Goal: Use online tool/utility: Use online tool/utility

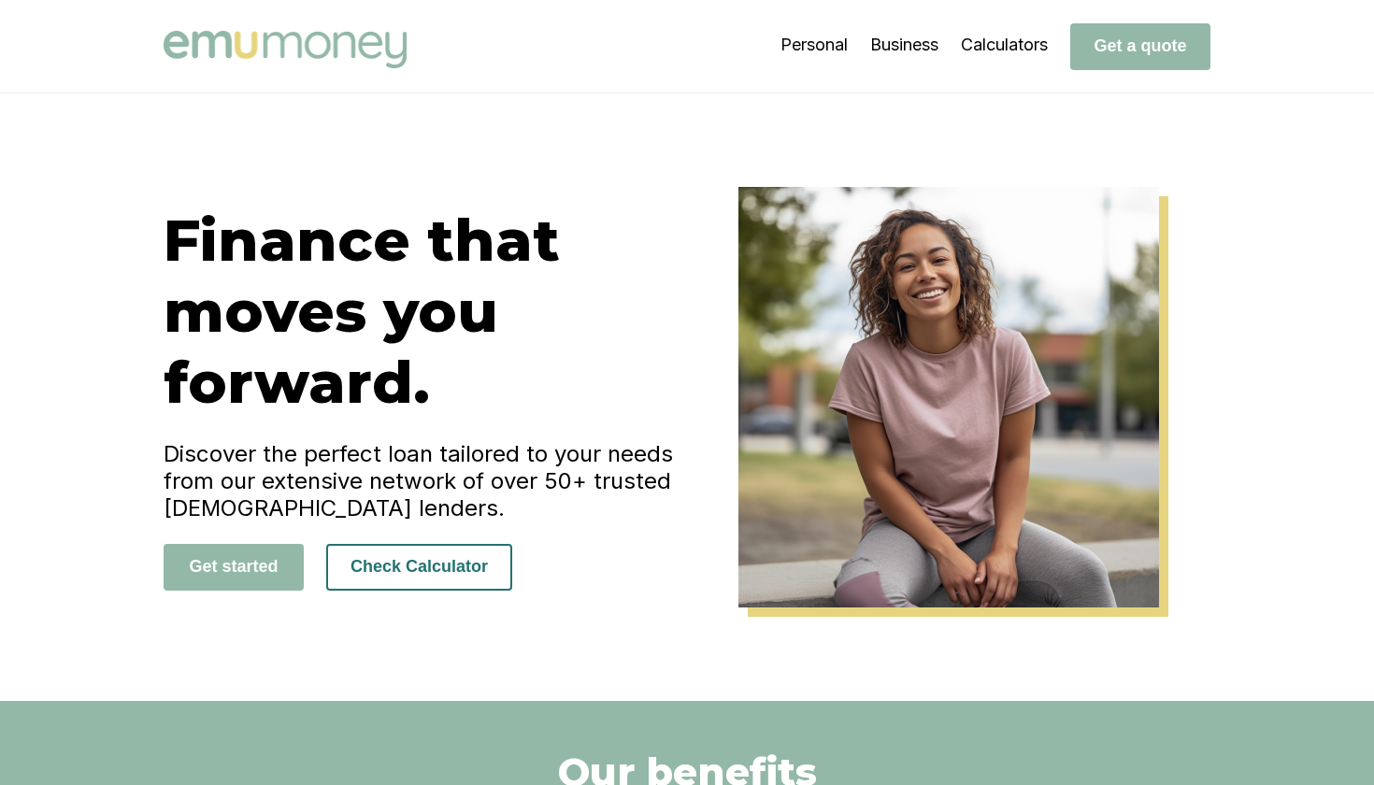
click at [479, 567] on button "Check Calculator" at bounding box center [419, 567] width 186 height 47
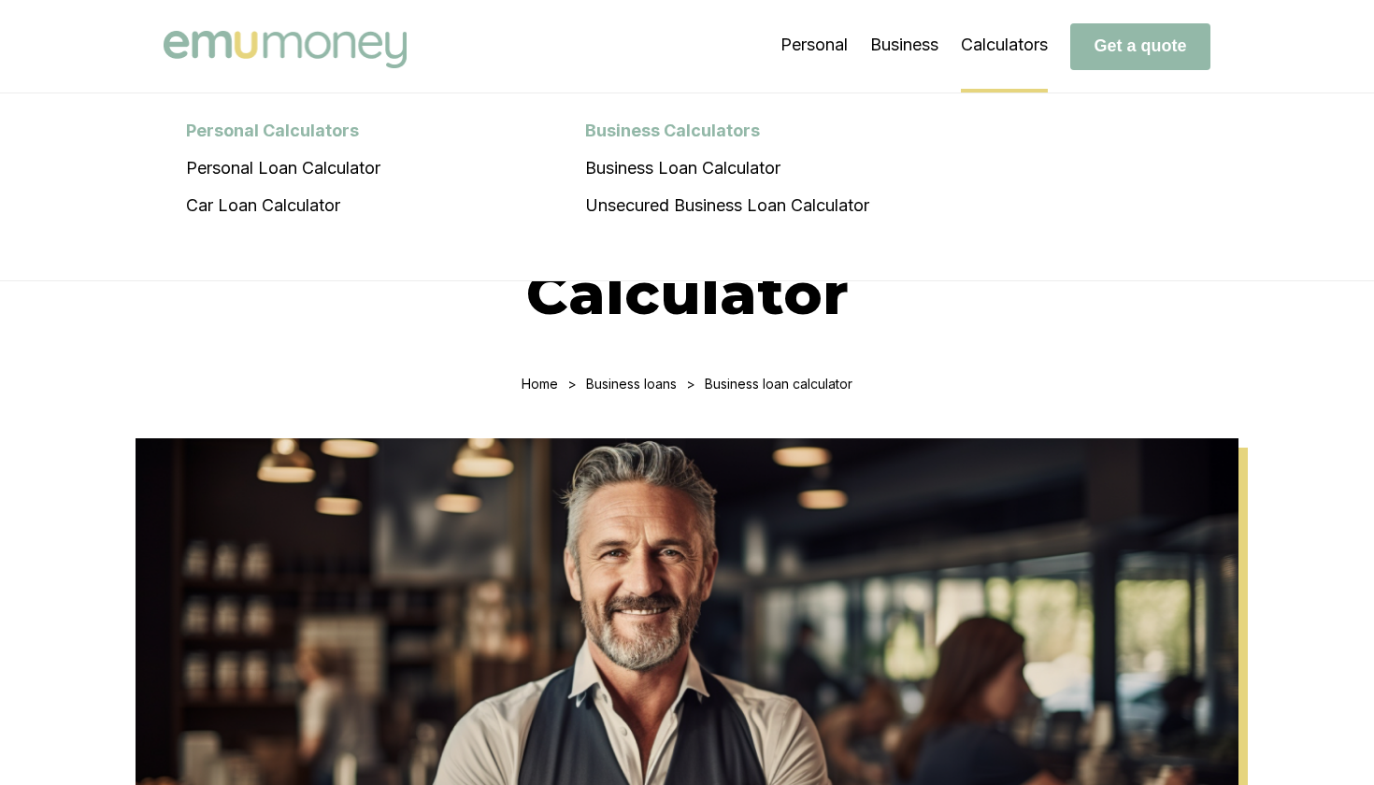
click at [992, 36] on li "Calculators Personal Calculators Personal Loan Calculator Car Loan Calculator B…" at bounding box center [1004, 45] width 87 height 93
click at [317, 175] on li "Personal Loan Calculator" at bounding box center [283, 168] width 239 height 37
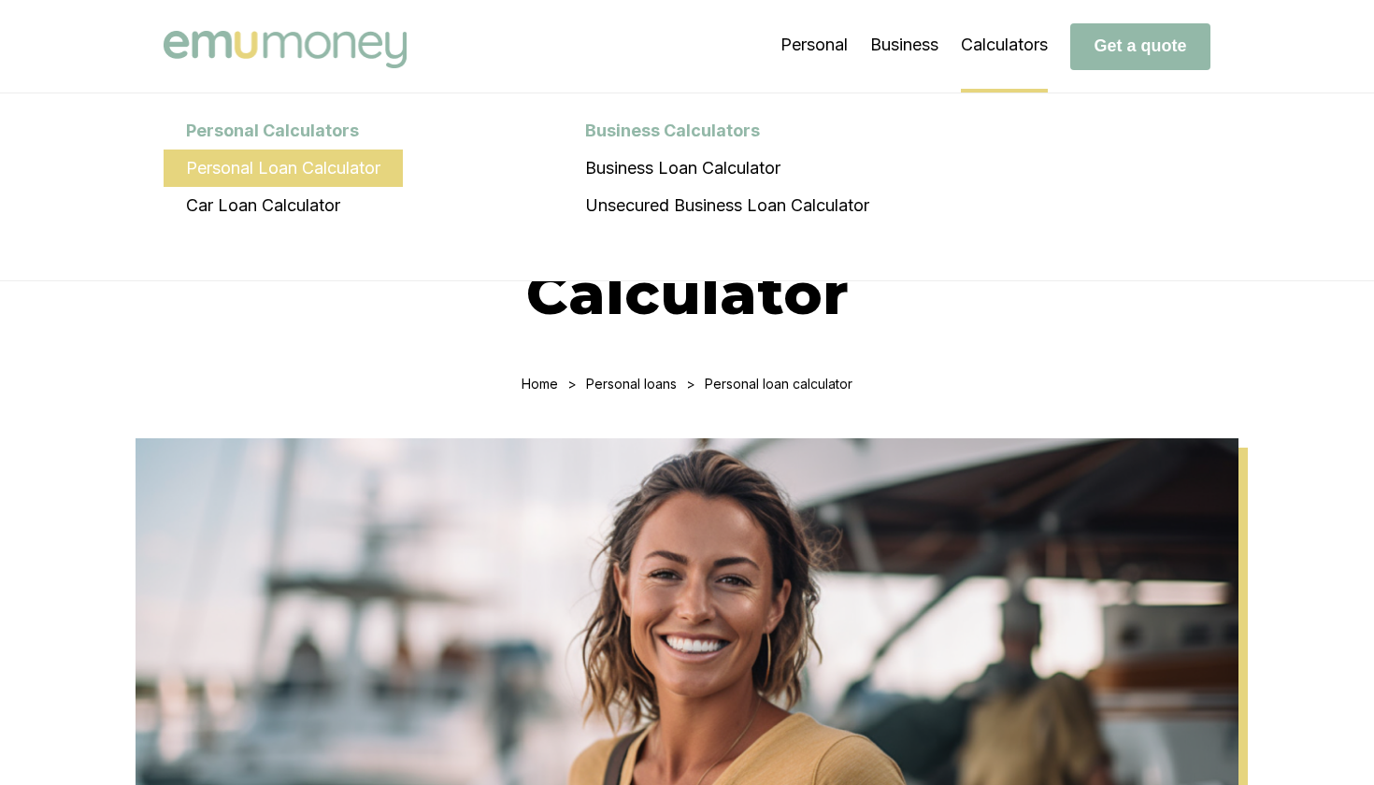
click at [284, 174] on li "Personal Loan Calculator" at bounding box center [283, 168] width 239 height 37
click at [995, 42] on li "Calculators Personal Calculators Personal Loan Calculator Car Loan Calculator B…" at bounding box center [1004, 45] width 87 height 93
click at [299, 165] on li "Personal Loan Calculator" at bounding box center [283, 168] width 239 height 37
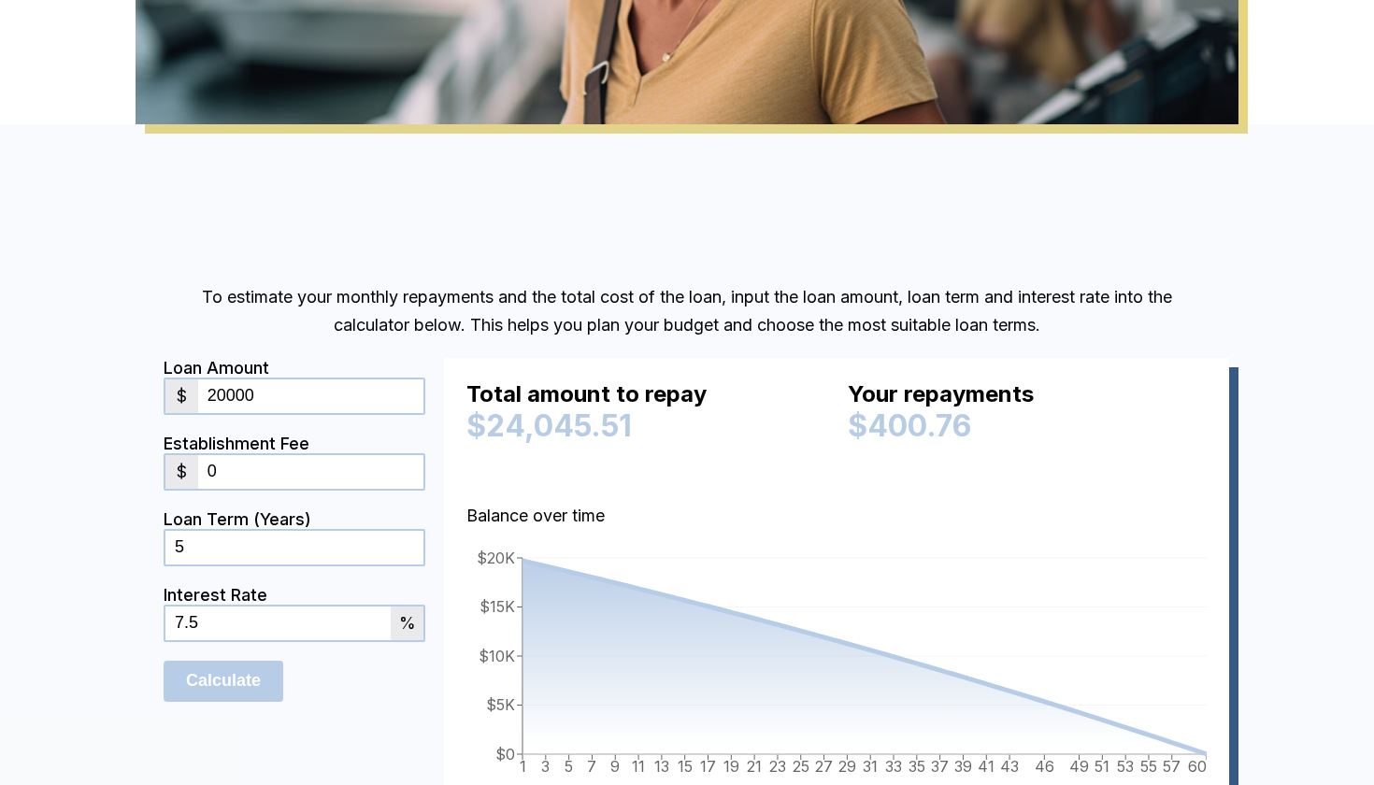
scroll to position [778, 0]
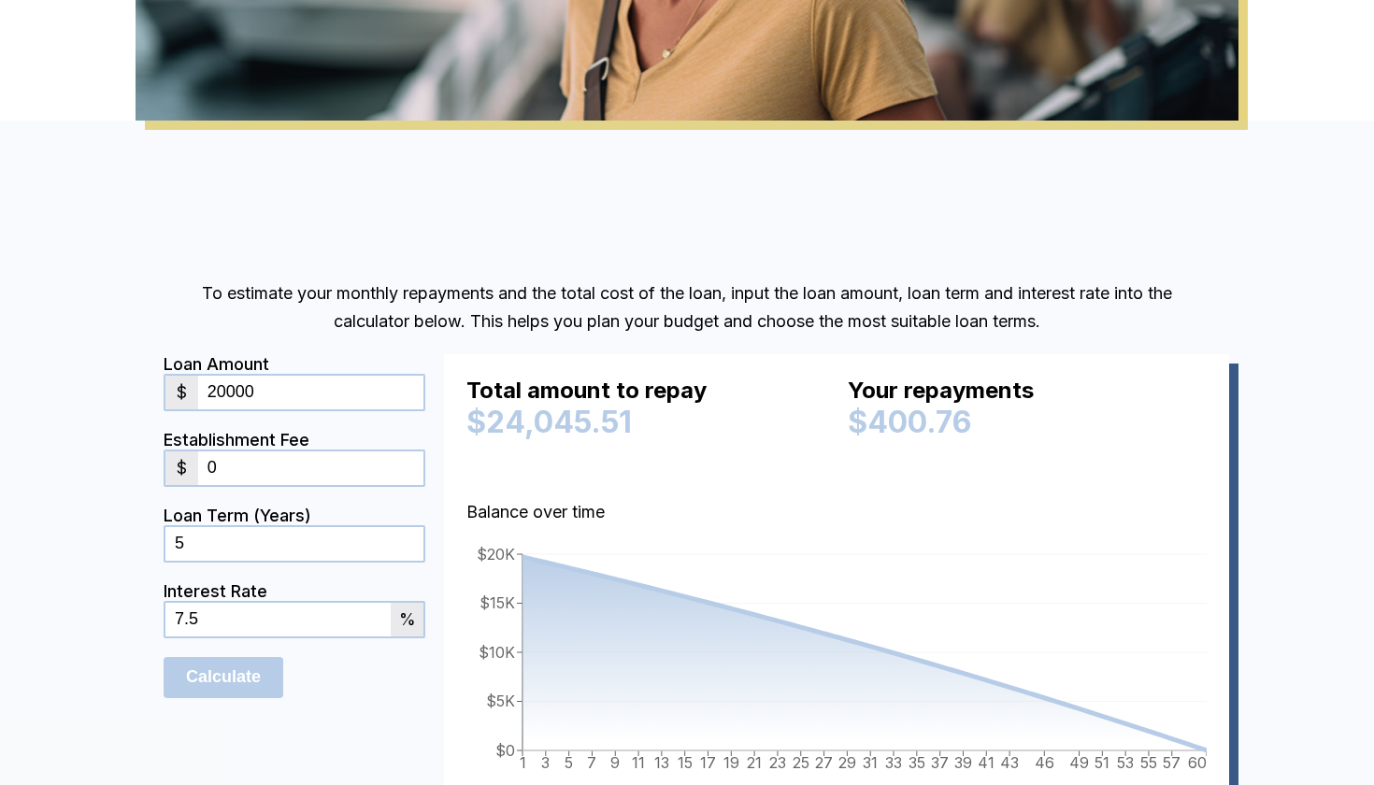
drag, startPoint x: 288, startPoint y: 393, endPoint x: 134, endPoint y: 395, distance: 154.3
click at [134, 395] on div "To estimate your monthly repayments and the total cost of the loan, input the l…" at bounding box center [687, 559] width 1122 height 596
type input "12141"
click at [249, 326] on p "To estimate your monthly repayments and the total cost of the loan, input the l…" at bounding box center [687, 308] width 1047 height 56
click at [244, 484] on input "0" at bounding box center [310, 469] width 225 height 34
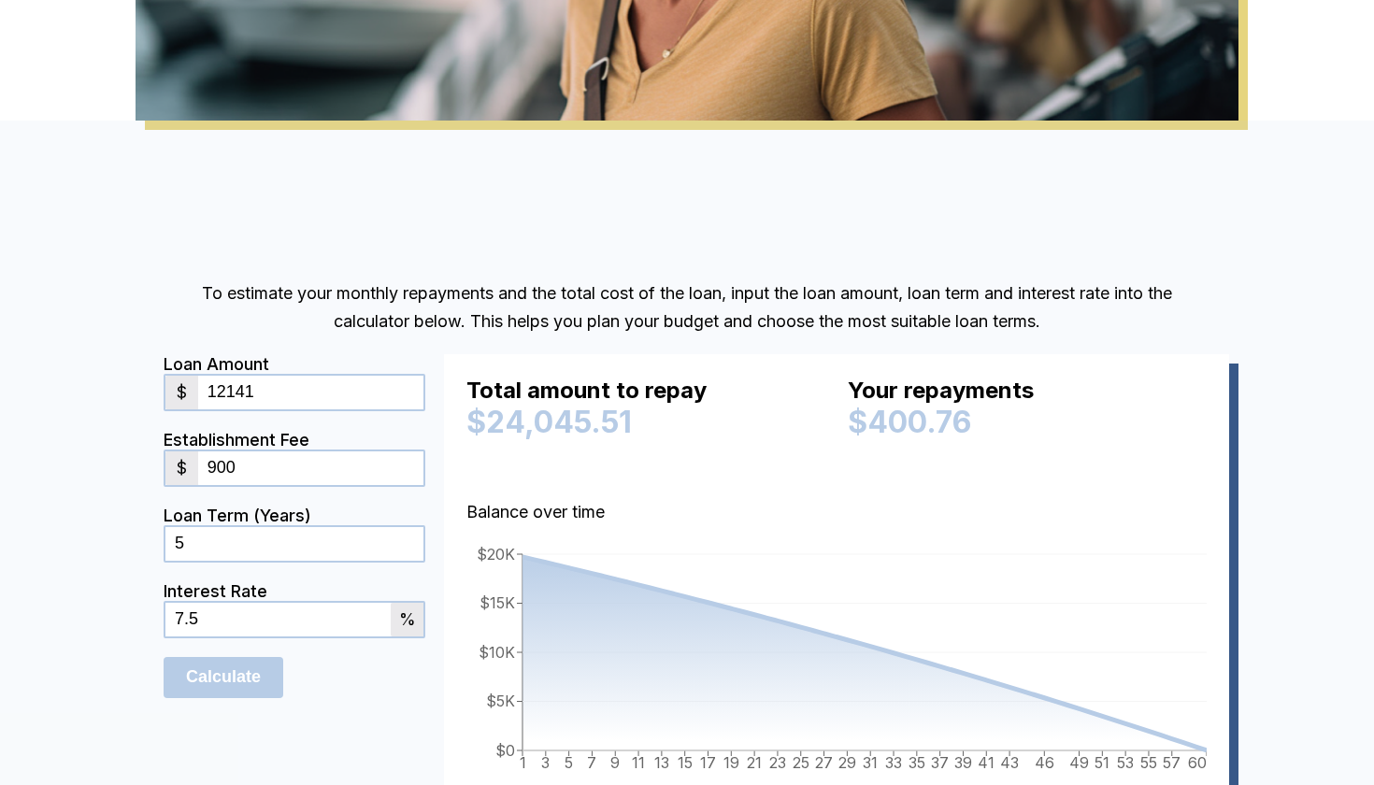
type input "900"
click at [113, 564] on div "To estimate your monthly repayments and the total cost of the loan, input the l…" at bounding box center [687, 559] width 1374 height 877
drag, startPoint x: 299, startPoint y: 623, endPoint x: 81, endPoint y: 622, distance: 217.8
click at [81, 622] on div "To estimate your monthly repayments and the total cost of the loan, input the l…" at bounding box center [687, 559] width 1374 height 877
type input "6"
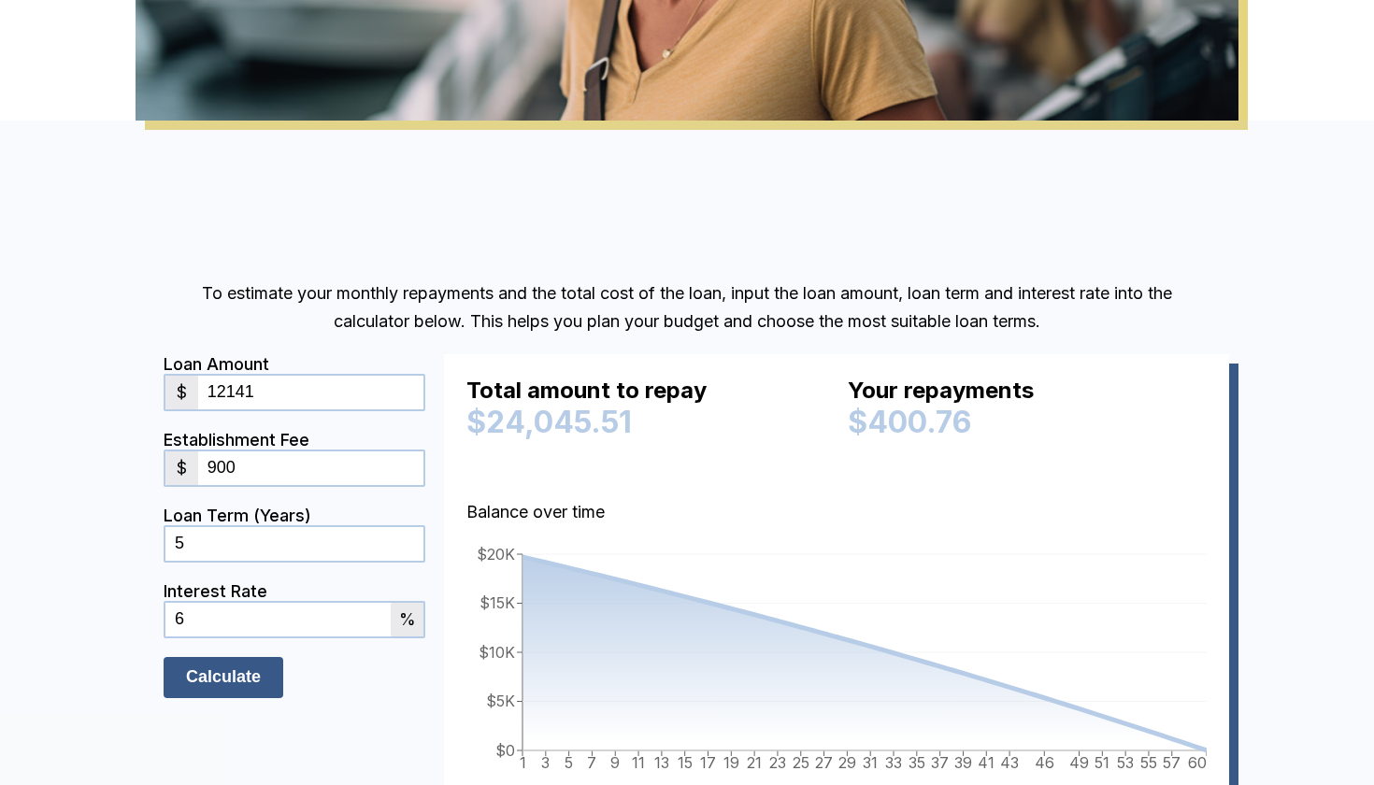
click at [236, 670] on input "Calculate" at bounding box center [224, 677] width 120 height 41
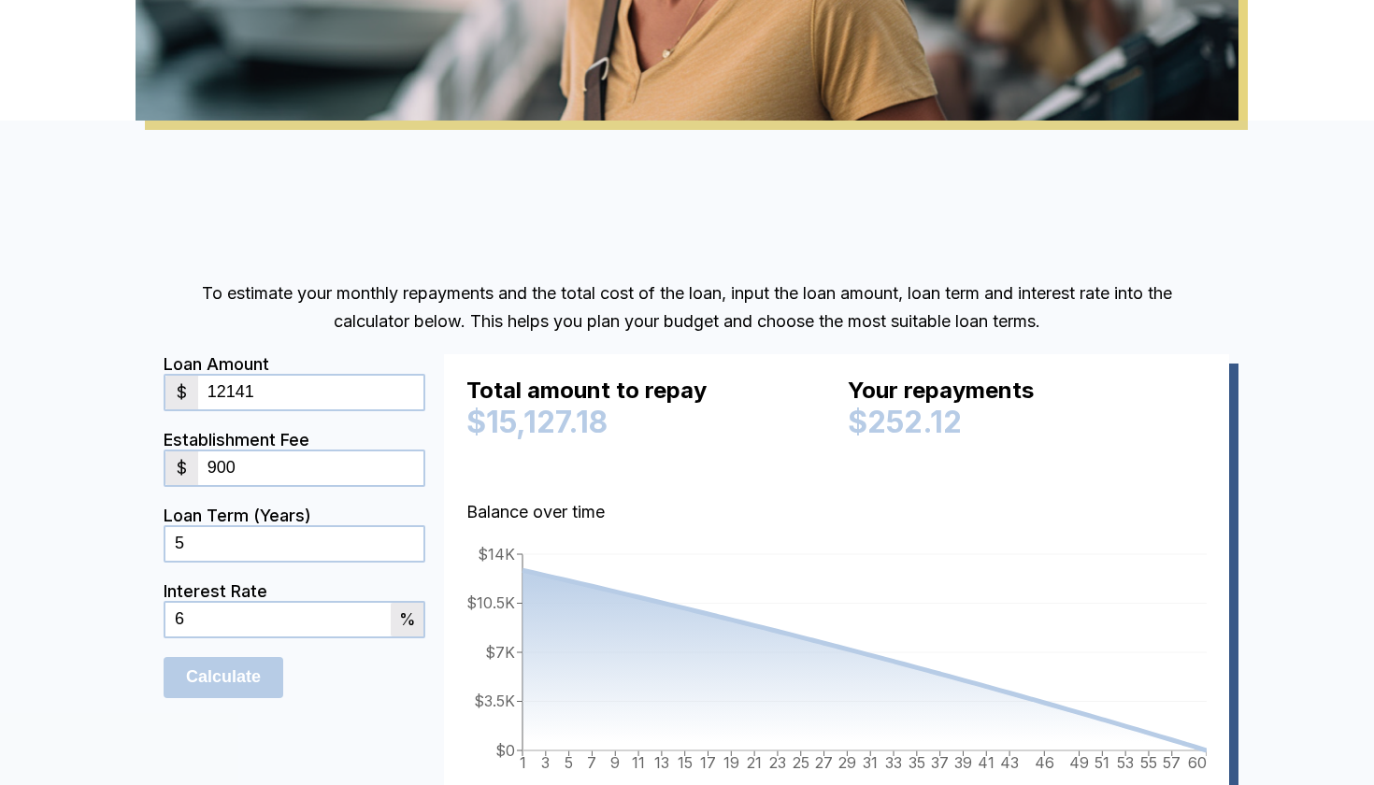
click at [358, 701] on form "Loan Amount $ 12141 Establishment Fee $ 900 Loan Term (Years) 5 Interest Rate 6…" at bounding box center [295, 577] width 262 height 447
drag, startPoint x: 302, startPoint y: 399, endPoint x: 171, endPoint y: 398, distance: 130.9
click at [171, 398] on div "$ 12141" at bounding box center [295, 392] width 262 height 37
paste input "number"
click at [220, 717] on form "Loan Amount $ Establishment Fee $ 900 Loan Term (Years) 5 Interest Rate 6 % Cal…" at bounding box center [295, 577] width 262 height 447
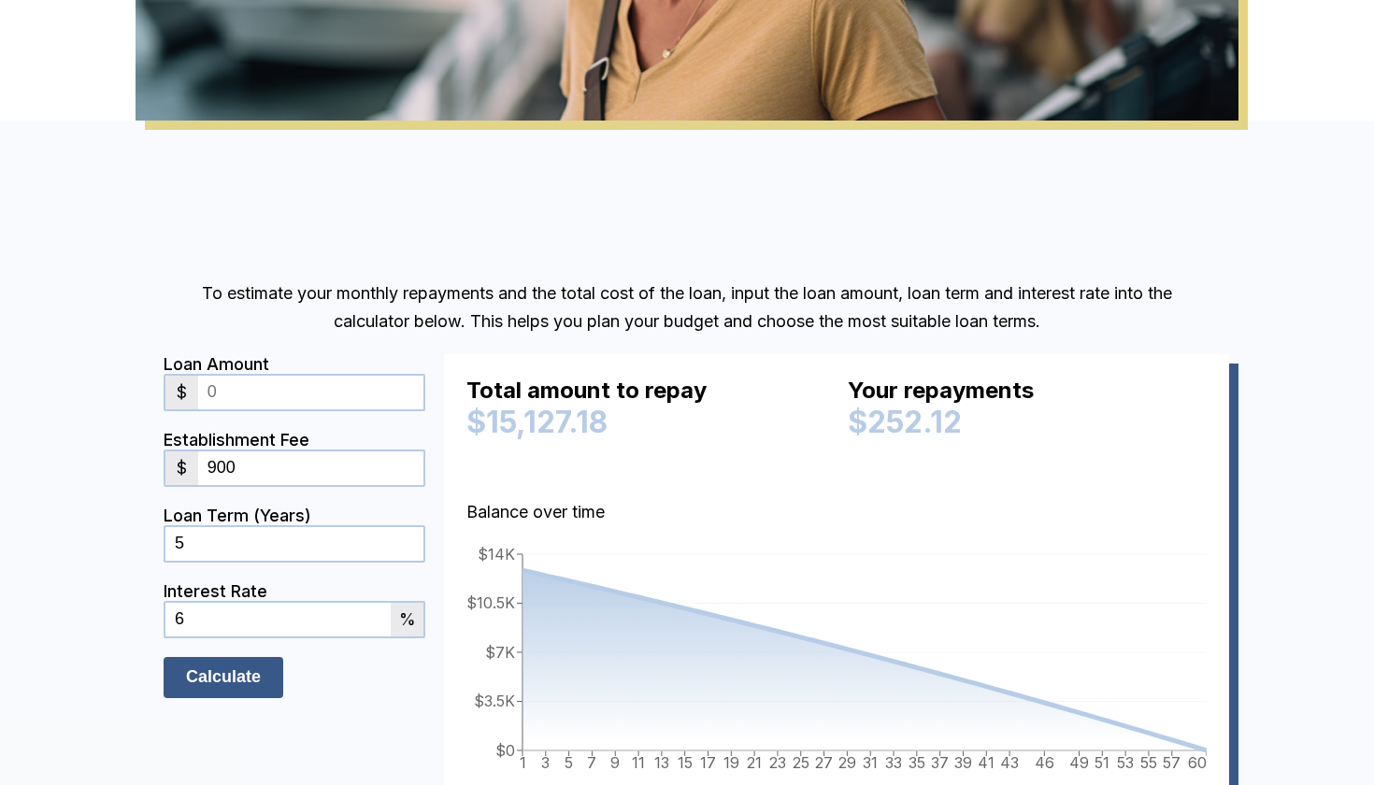
click at [219, 676] on input "Calculate" at bounding box center [224, 677] width 120 height 41
click at [231, 669] on input "Calculate" at bounding box center [224, 677] width 120 height 41
click at [241, 682] on input "Calculate" at bounding box center [224, 677] width 120 height 41
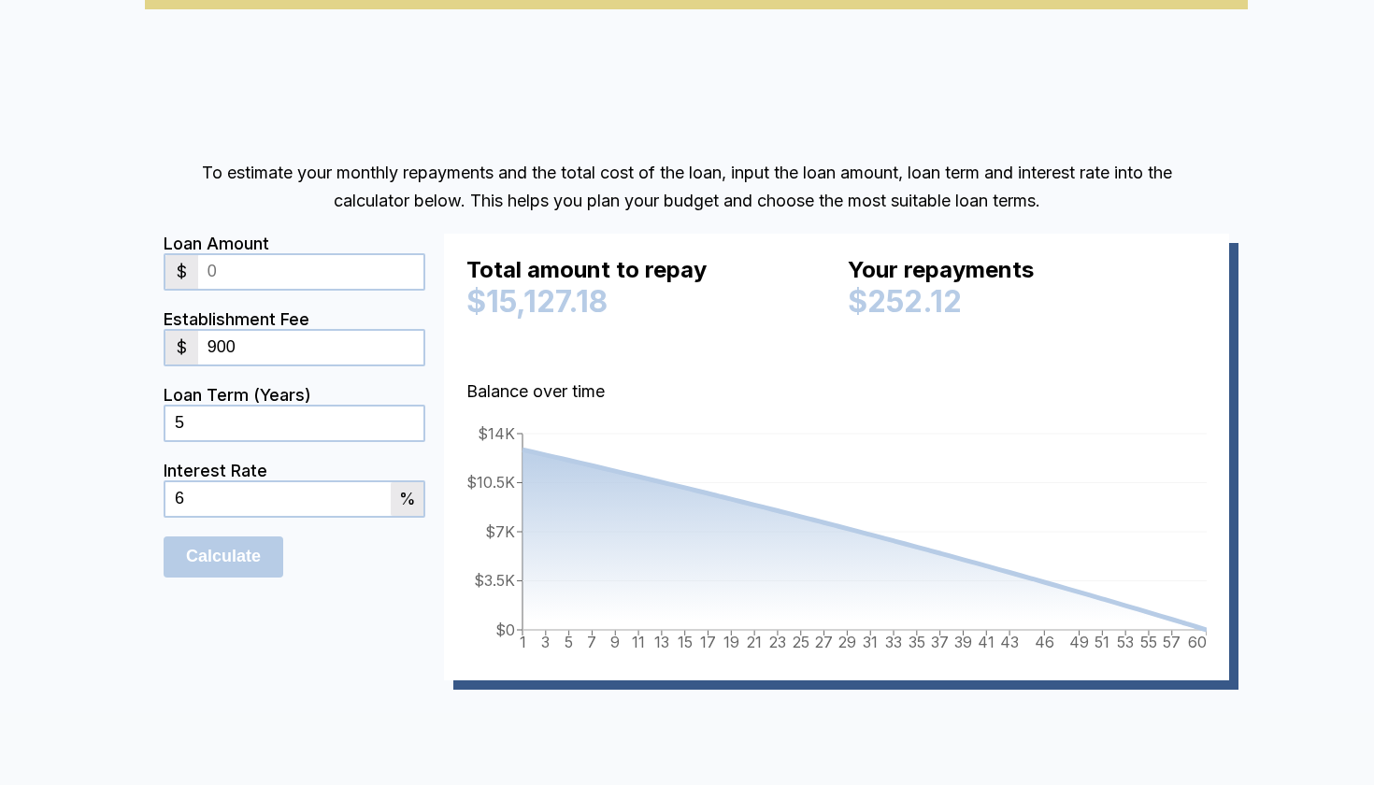
scroll to position [915, 0]
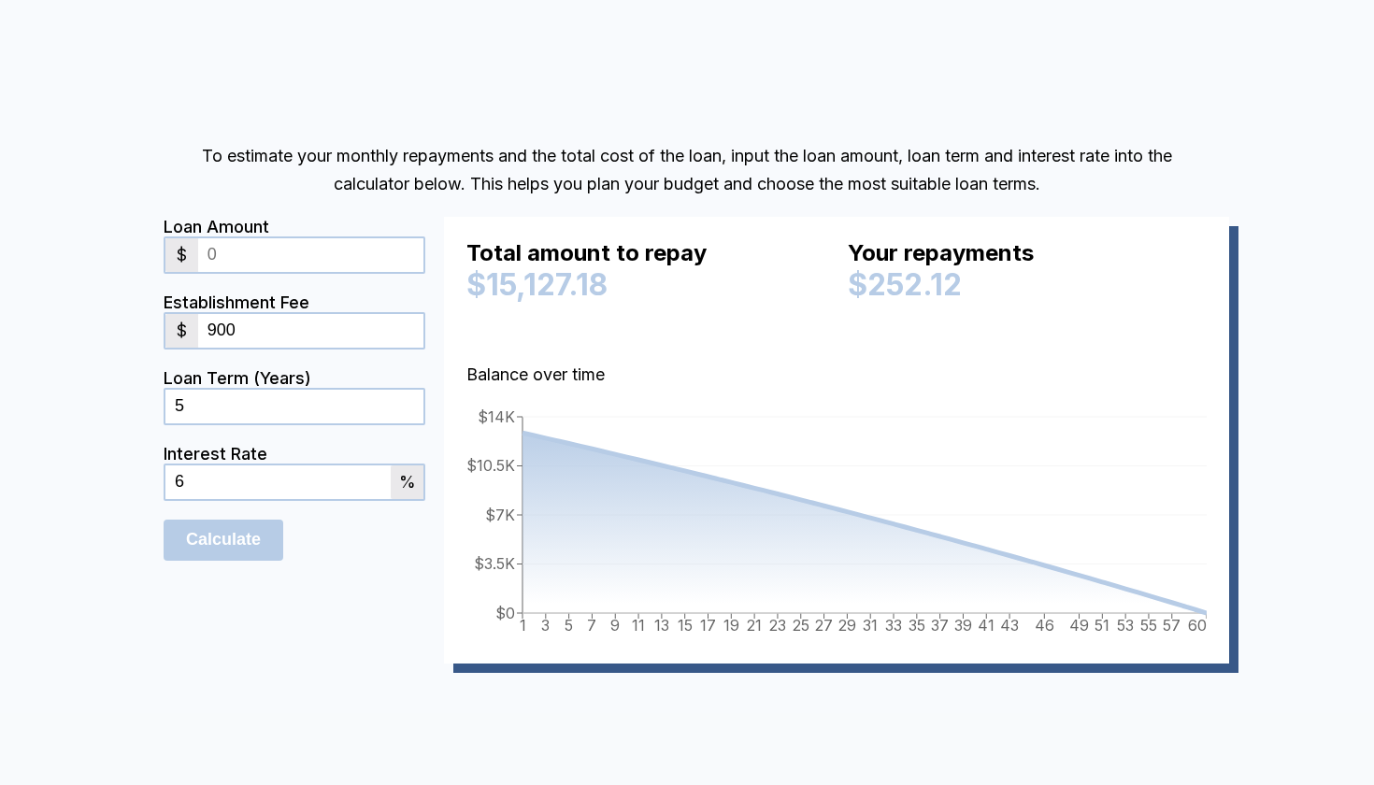
click at [333, 608] on form "Loan Amount $ Establishment Fee $ 900 Loan Term (Years) 5 Interest Rate 6 % Cal…" at bounding box center [295, 440] width 262 height 447
click at [310, 247] on input "number" at bounding box center [310, 255] width 225 height 34
click at [241, 537] on input "Calculate" at bounding box center [224, 540] width 120 height 41
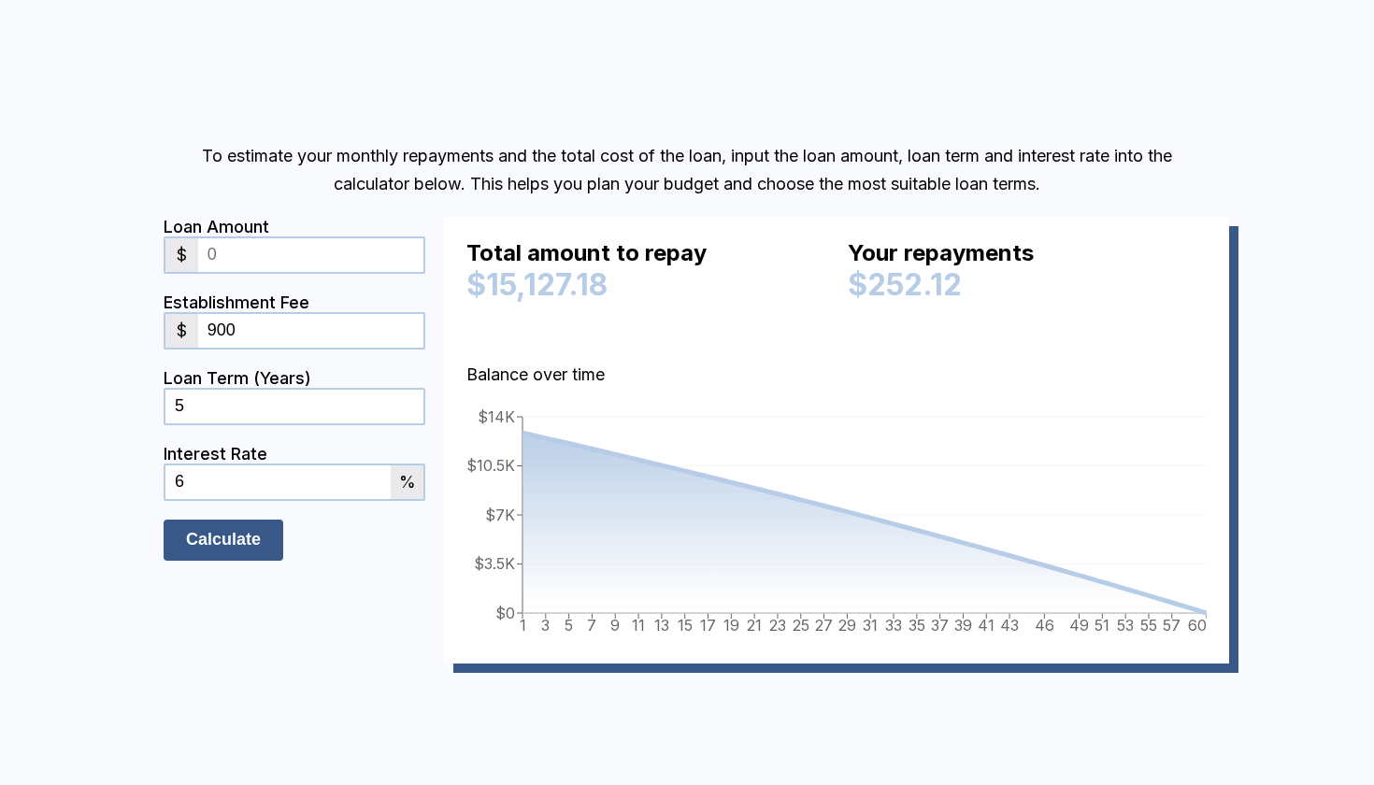
click at [241, 537] on input "Calculate" at bounding box center [224, 540] width 120 height 41
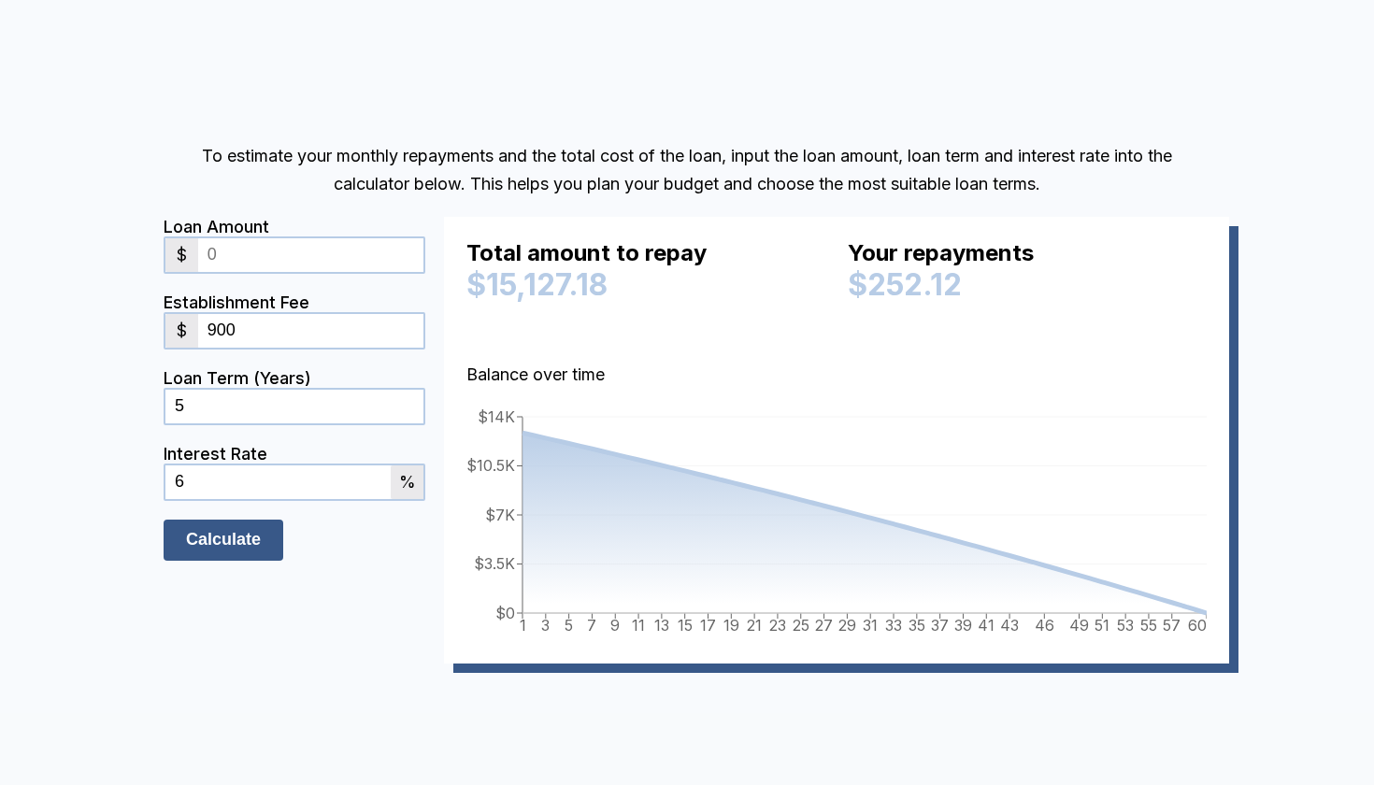
click at [241, 537] on input "Calculate" at bounding box center [224, 540] width 120 height 41
click at [243, 435] on div "Loan Term (Years) 5" at bounding box center [295, 406] width 262 height 76
click at [243, 452] on div "Interest Rate" at bounding box center [295, 454] width 262 height 20
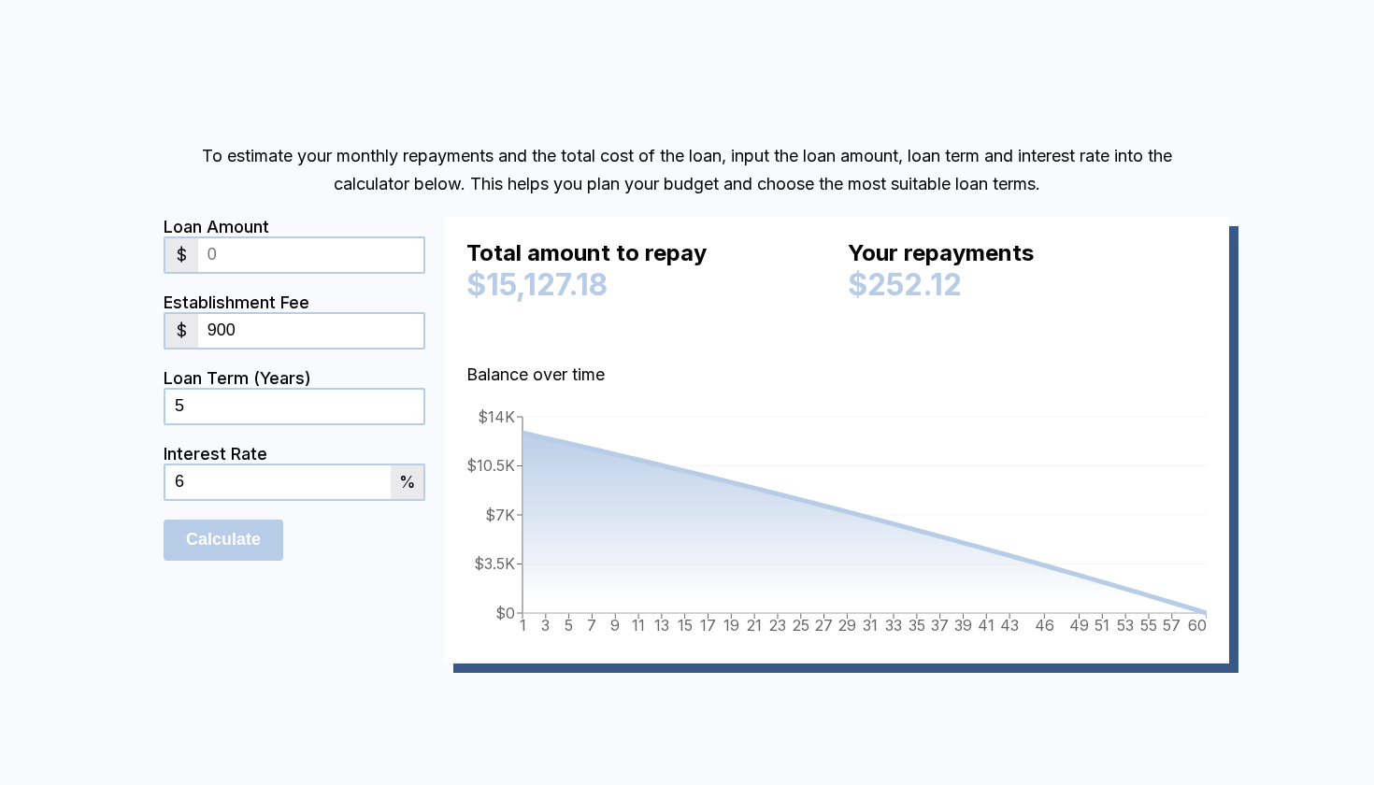
drag, startPoint x: 269, startPoint y: 262, endPoint x: 136, endPoint y: 266, distance: 133.7
click at [136, 266] on div "To estimate your monthly repayments and the total cost of the loan, input the l…" at bounding box center [687, 421] width 1122 height 596
click at [333, 682] on div "Loan Amount $ 6776 Establishment Fee $ 900 Loan Term (Years) 5 Interest Rate 6 …" at bounding box center [687, 450] width 1047 height 466
click at [248, 534] on input "Calculate" at bounding box center [224, 540] width 120 height 41
drag, startPoint x: 278, startPoint y: 247, endPoint x: 93, endPoint y: 247, distance: 185.1
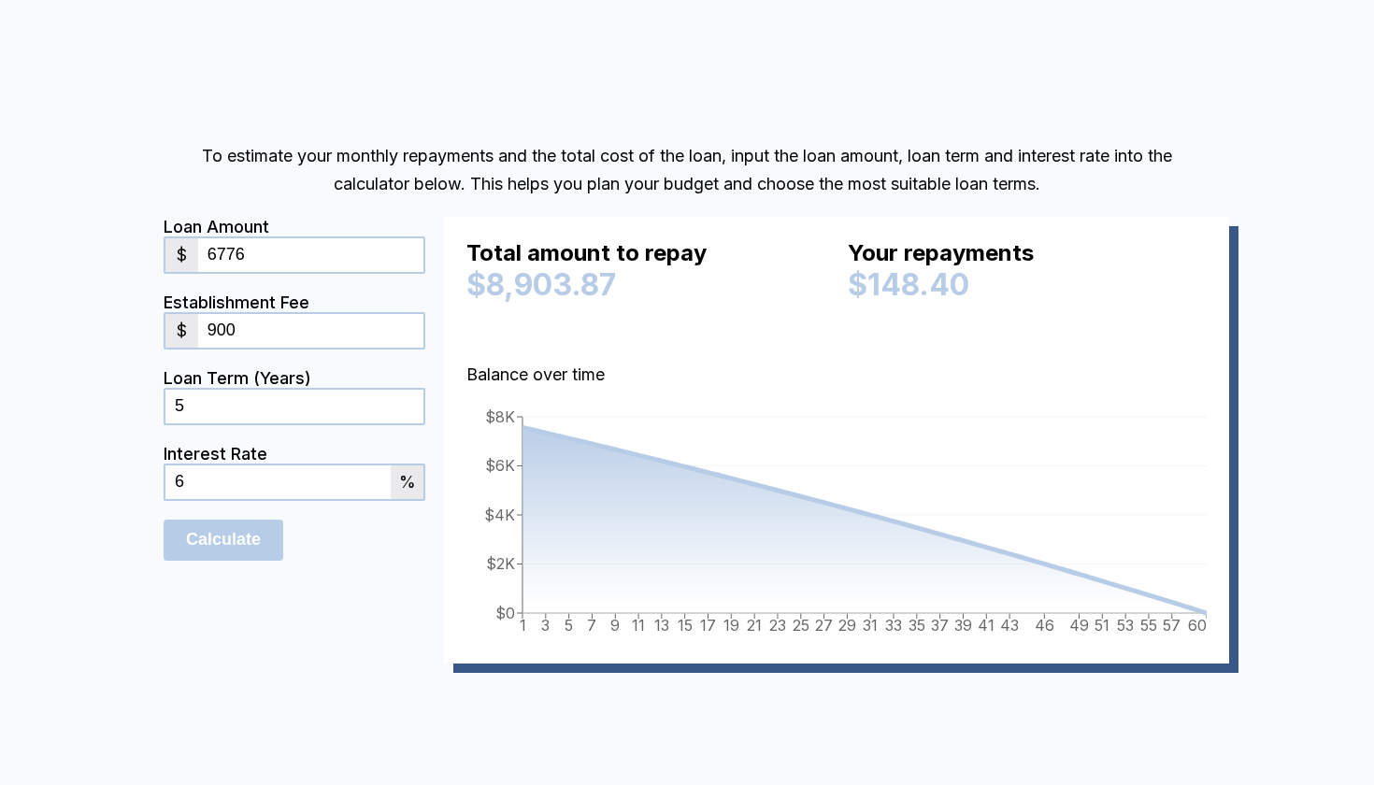
click at [93, 247] on div "To estimate your monthly repayments and the total cost of the loan, input the l…" at bounding box center [687, 421] width 1374 height 877
click at [266, 637] on form "Loan Amount $ 18437 Establishment Fee $ 900 Loan Term (Years) 5 Interest Rate 6…" at bounding box center [295, 440] width 262 height 447
click at [236, 547] on input "Calculate" at bounding box center [224, 540] width 120 height 41
drag, startPoint x: 320, startPoint y: 261, endPoint x: 216, endPoint y: 258, distance: 103.8
click at [216, 258] on input "18437" at bounding box center [310, 255] width 225 height 34
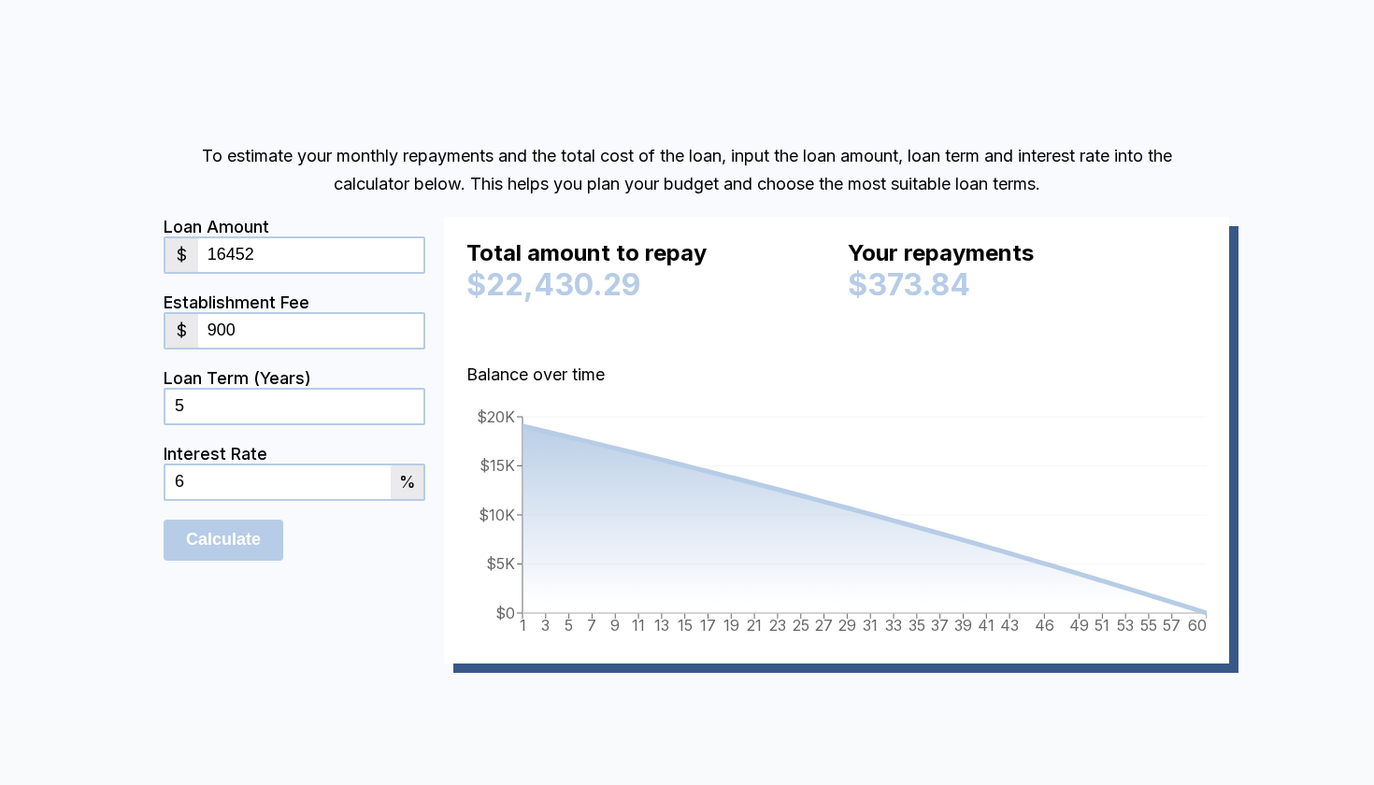
click at [206, 621] on form "Loan Amount $ 16452 Establishment Fee $ 900 Loan Term (Years) 5 Interest Rate 6…" at bounding box center [295, 440] width 262 height 447
click at [206, 540] on input "Calculate" at bounding box center [224, 540] width 120 height 41
drag, startPoint x: 297, startPoint y: 251, endPoint x: 167, endPoint y: 245, distance: 130.1
click at [167, 245] on div "$ 16452" at bounding box center [295, 255] width 262 height 37
type input "6000"
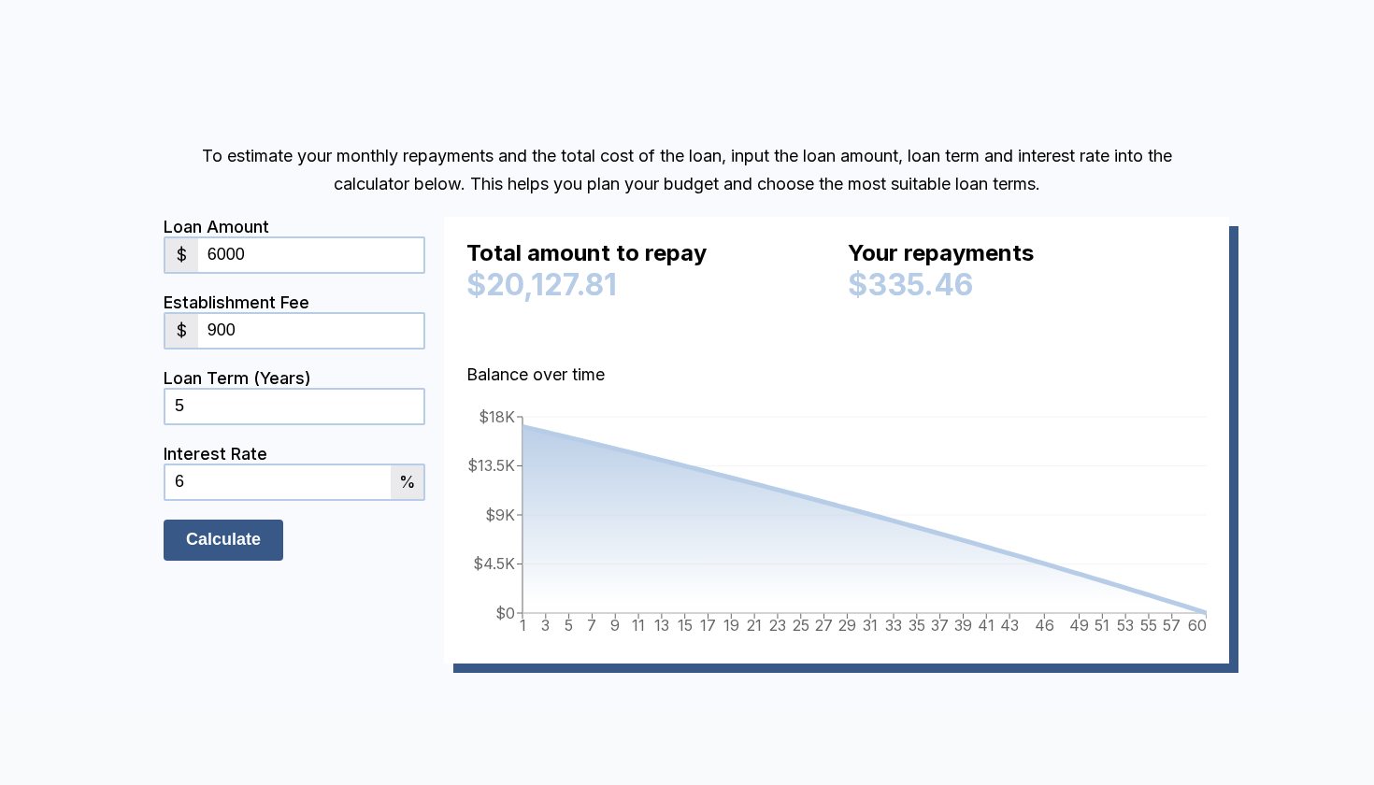
click at [237, 527] on input "Calculate" at bounding box center [224, 540] width 120 height 41
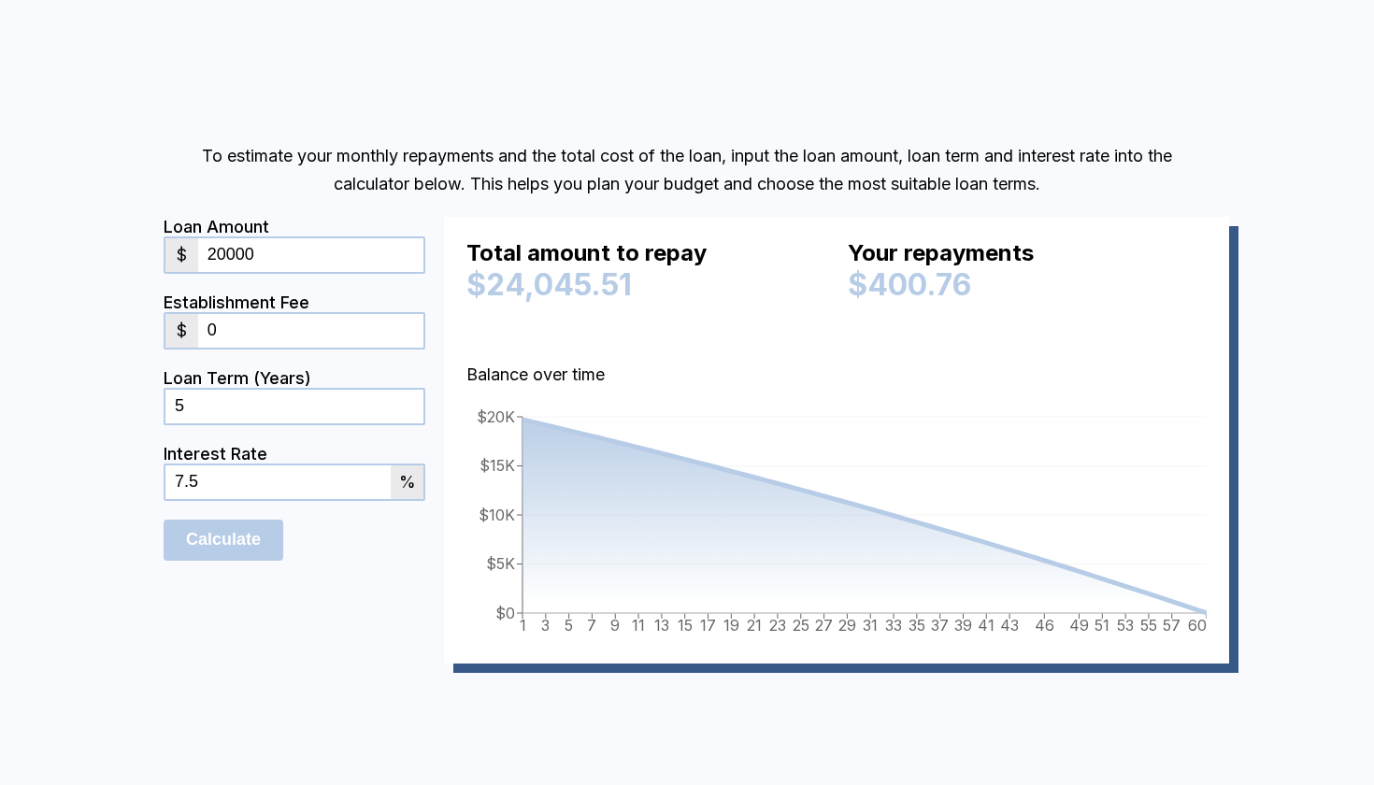
drag, startPoint x: 274, startPoint y: 247, endPoint x: 89, endPoint y: 247, distance: 185.1
click at [89, 247] on div "To estimate your monthly repayments and the total cost of the loan, input the l…" at bounding box center [687, 421] width 1374 height 877
type input "12600"
click at [306, 629] on form "Loan Amount $ 12600 Establishment Fee $ 0 Loan Term (Years) 5 Interest Rate 7.5…" at bounding box center [295, 440] width 262 height 447
click at [279, 335] on input "0" at bounding box center [310, 331] width 225 height 34
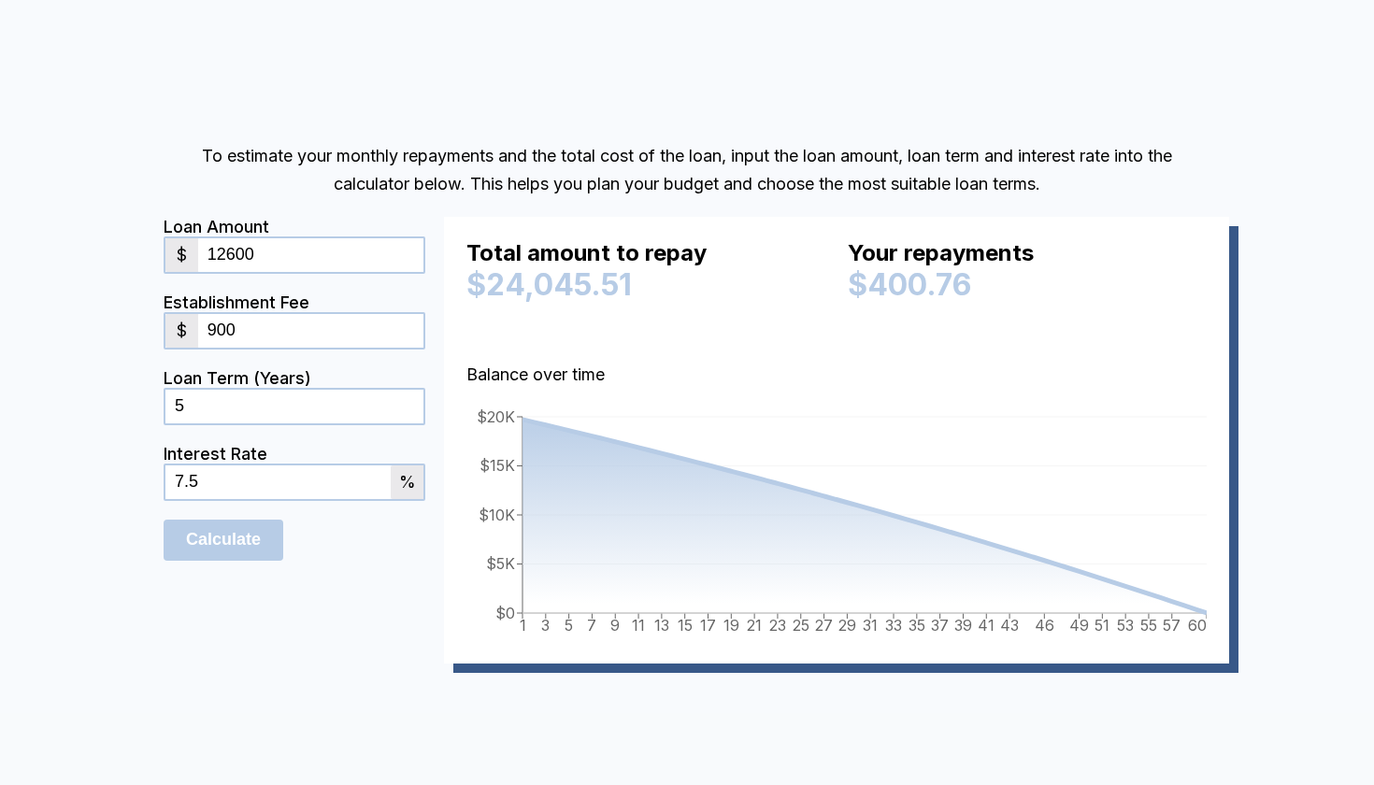
type input "900"
click at [321, 567] on form "Loan Amount $ 12600 Establishment Fee $ 900 Loan Term (Years) 5 Interest Rate 7…" at bounding box center [295, 440] width 262 height 447
drag, startPoint x: 245, startPoint y: 472, endPoint x: 78, endPoint y: 481, distance: 167.6
click at [78, 481] on div "To estimate your monthly repayments and the total cost of the loan, input the l…" at bounding box center [687, 421] width 1374 height 877
drag, startPoint x: 208, startPoint y: 485, endPoint x: 85, endPoint y: 483, distance: 123.4
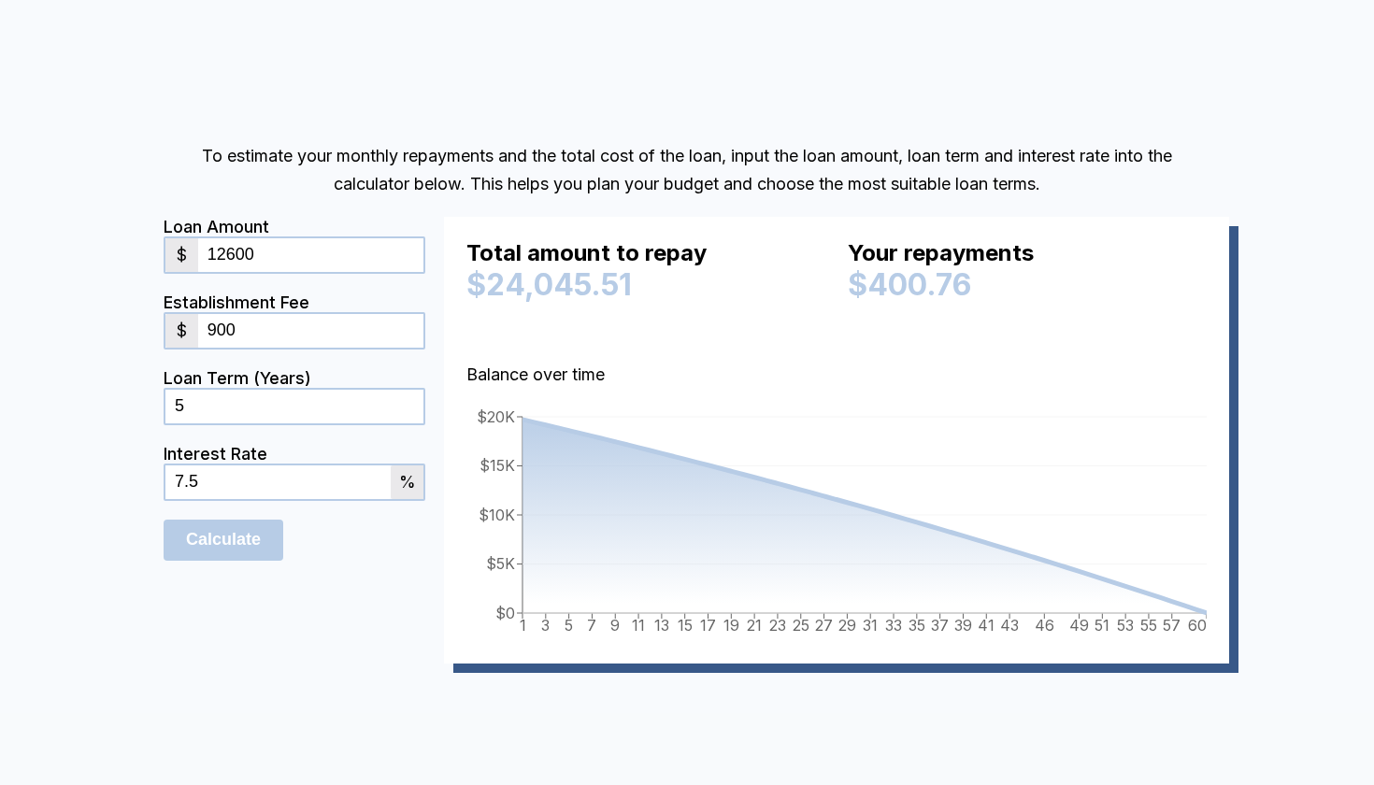
click at [85, 485] on div "To estimate your monthly repayments and the total cost of the loan, input the l…" at bounding box center [687, 421] width 1374 height 877
type input "6"
click at [191, 536] on input "Calculate" at bounding box center [224, 540] width 120 height 41
click at [212, 533] on input "Calculate" at bounding box center [224, 540] width 120 height 41
click at [366, 673] on div "Loan Amount $ 12600 Establishment Fee $ 900 Loan Term (Years) 5 Interest Rate 6…" at bounding box center [687, 450] width 1047 height 466
